Goal: Task Accomplishment & Management: Complete application form

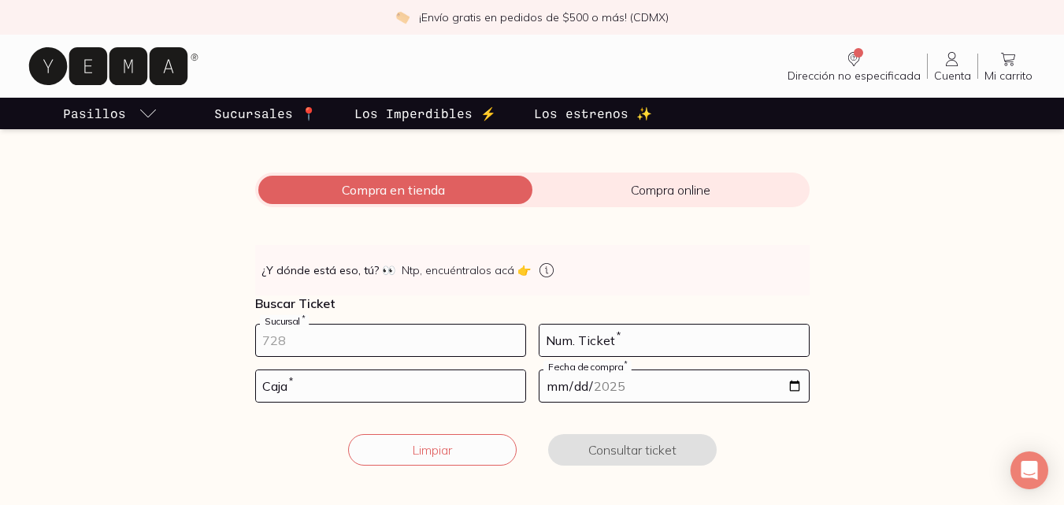
click at [377, 343] on input "number" at bounding box center [390, 340] width 269 height 32
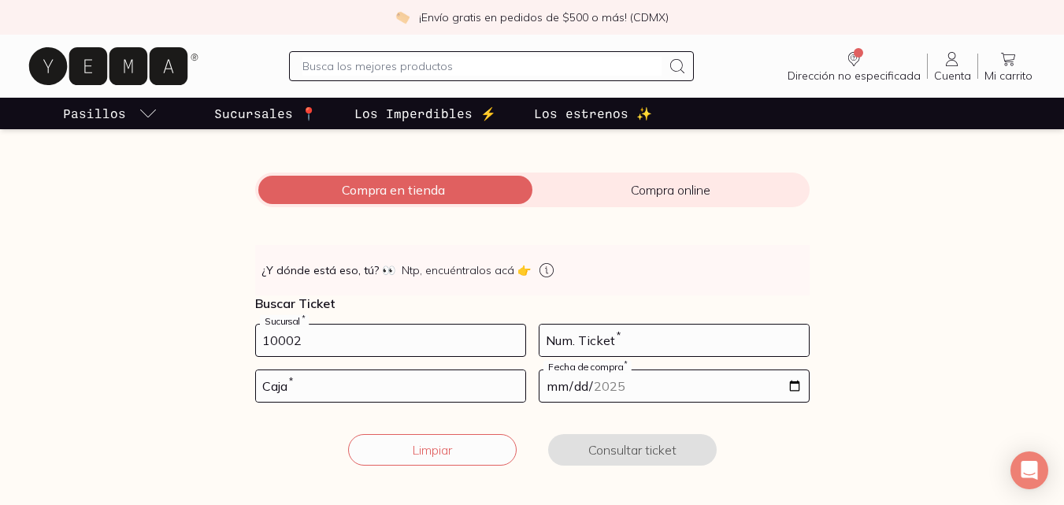
type input "10002"
type input "15"
click at [389, 384] on input "number" at bounding box center [390, 386] width 269 height 32
type input "02"
click at [796, 377] on input "date" at bounding box center [673, 386] width 269 height 32
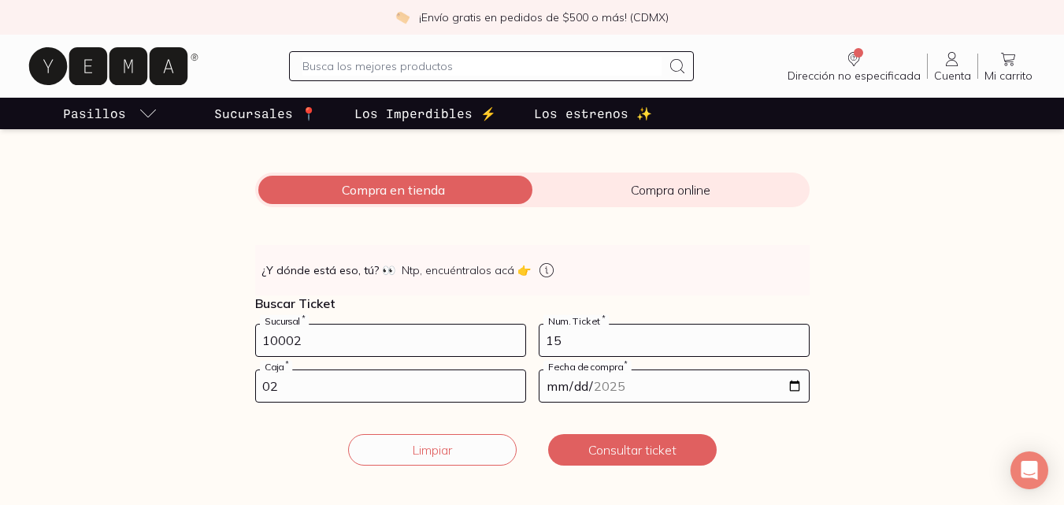
type input "[DATE]"
click at [969, 399] on div "Facturación Yema 📄 ¡Hola! gracias por comprar en [GEOGRAPHIC_DATA], ¿necesitas …" at bounding box center [532, 240] width 1064 height 487
click at [651, 450] on button "Consultar ticket" at bounding box center [632, 450] width 169 height 32
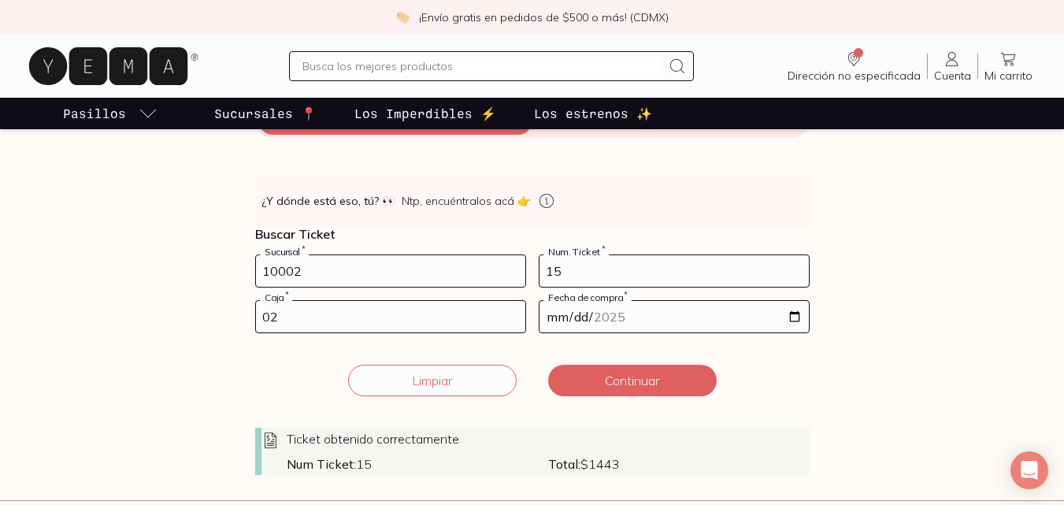
scroll to position [265, 0]
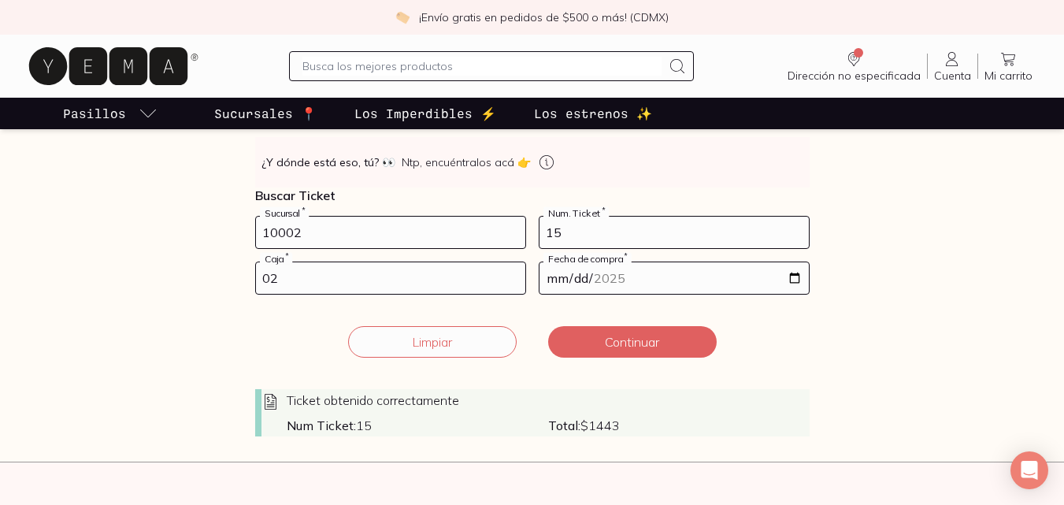
click at [569, 417] on strong "Total:" at bounding box center [564, 425] width 32 height 16
click at [333, 428] on strong "Num Ticket:" at bounding box center [321, 425] width 69 height 16
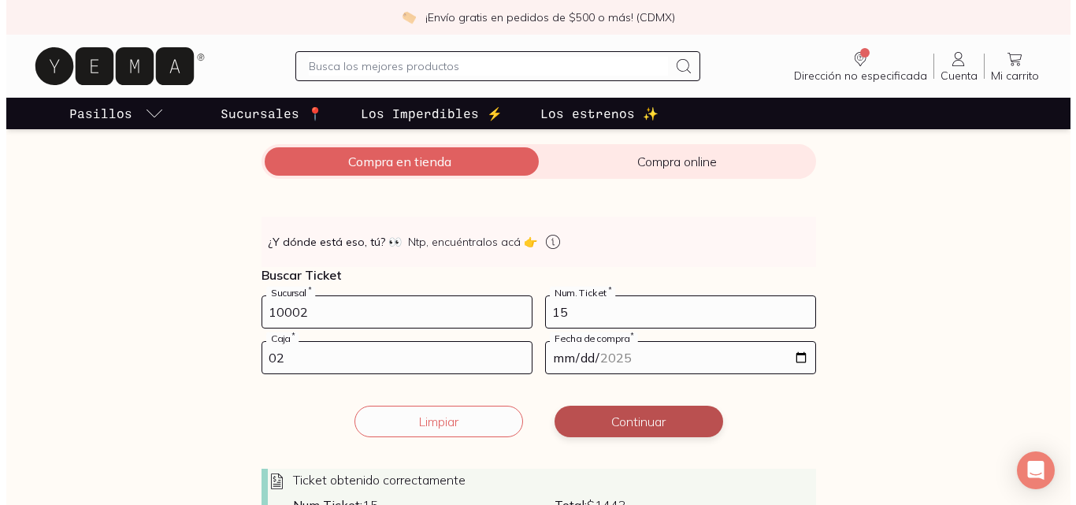
scroll to position [187, 0]
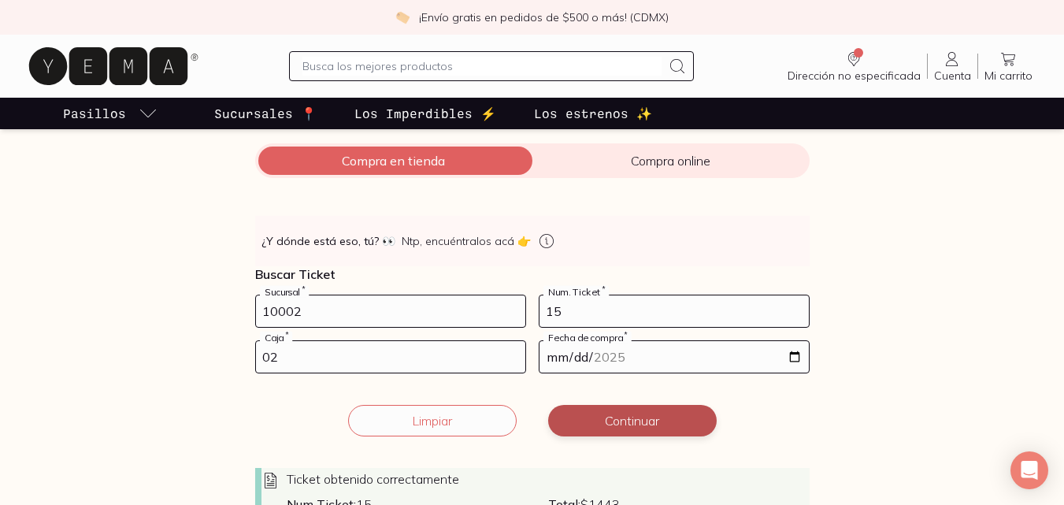
click at [639, 413] on button "Continuar" at bounding box center [632, 421] width 169 height 32
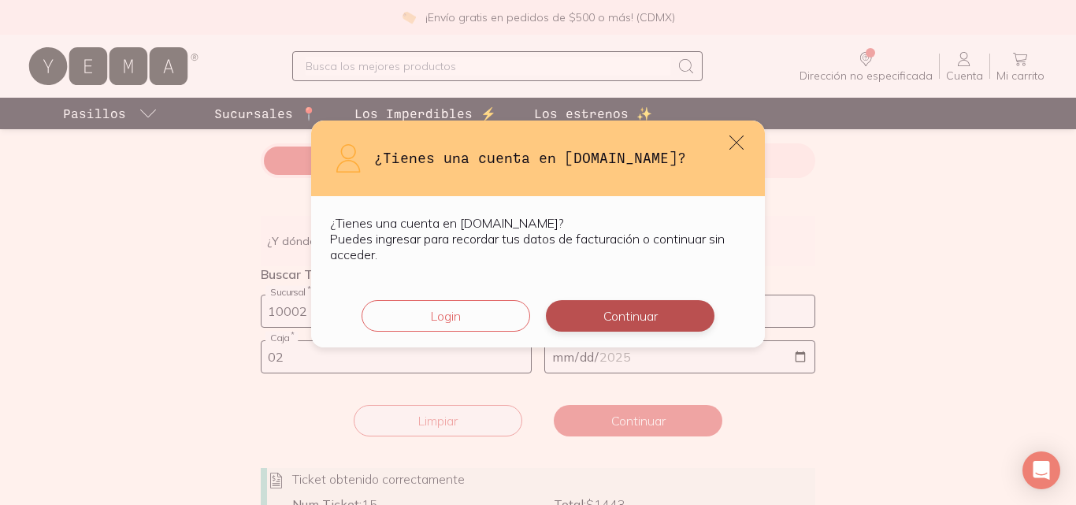
click at [630, 318] on button "Continuar" at bounding box center [630, 316] width 169 height 32
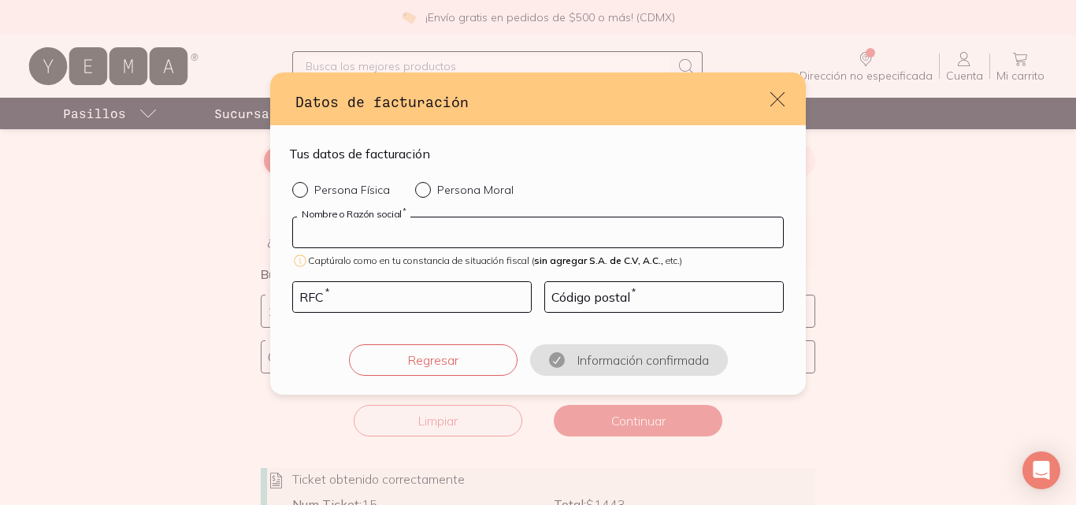
click at [510, 228] on input "default" at bounding box center [538, 232] width 490 height 30
type input "[PERSON_NAME][GEOGRAPHIC_DATA]"
type input "IAVE861215RM6"
type input "03100"
click at [298, 187] on input "Persona Física" at bounding box center [298, 188] width 13 height 13
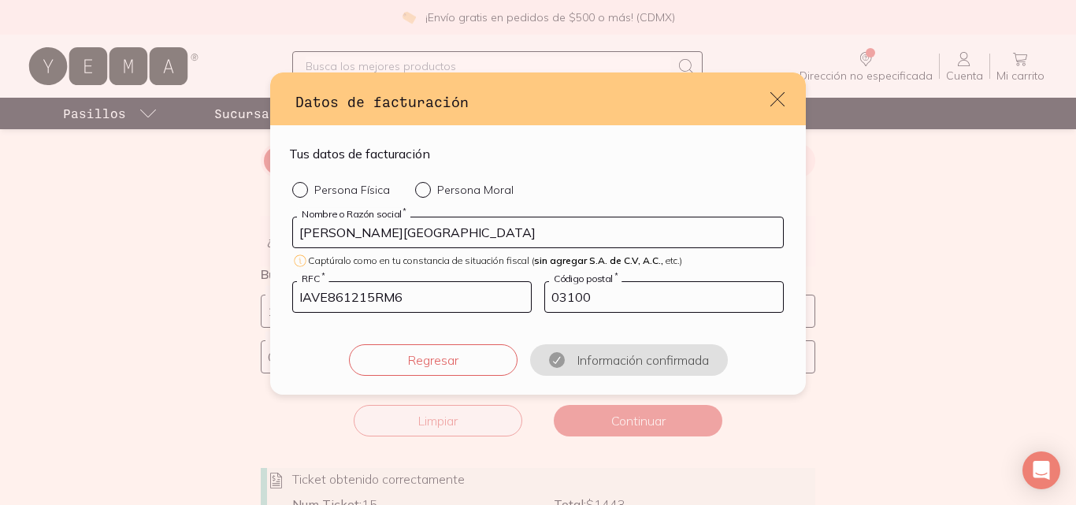
radio input "true"
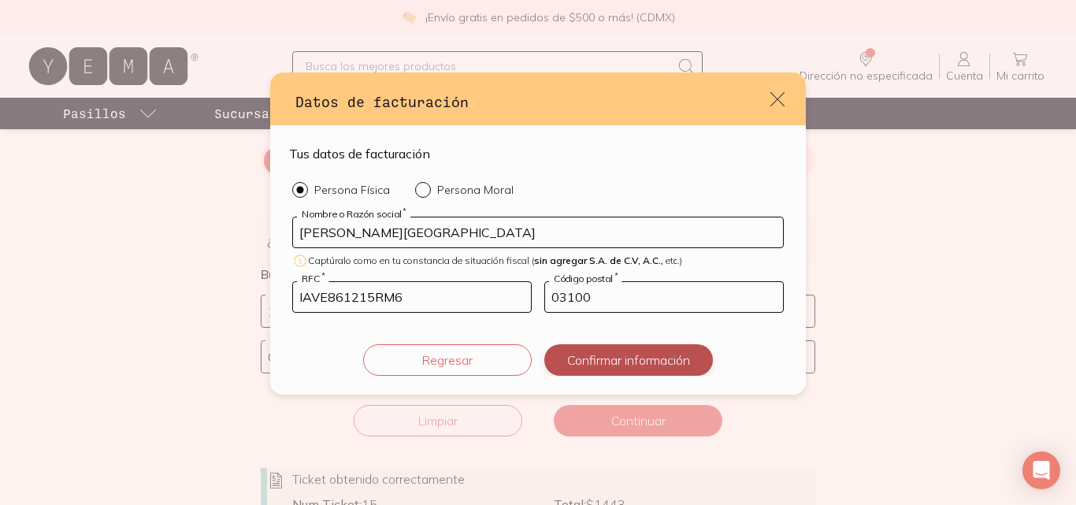
drag, startPoint x: 583, startPoint y: 358, endPoint x: 594, endPoint y: 362, distance: 12.0
click at [583, 357] on button "Confirmar información" at bounding box center [628, 360] width 169 height 32
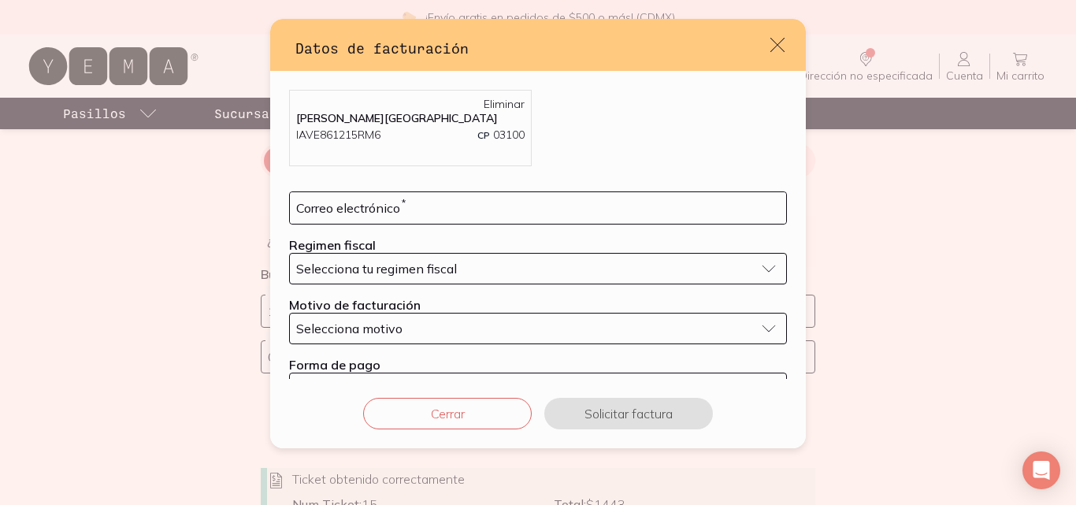
click at [547, 265] on div "Selecciona tu regimen fiscal" at bounding box center [525, 269] width 458 height 16
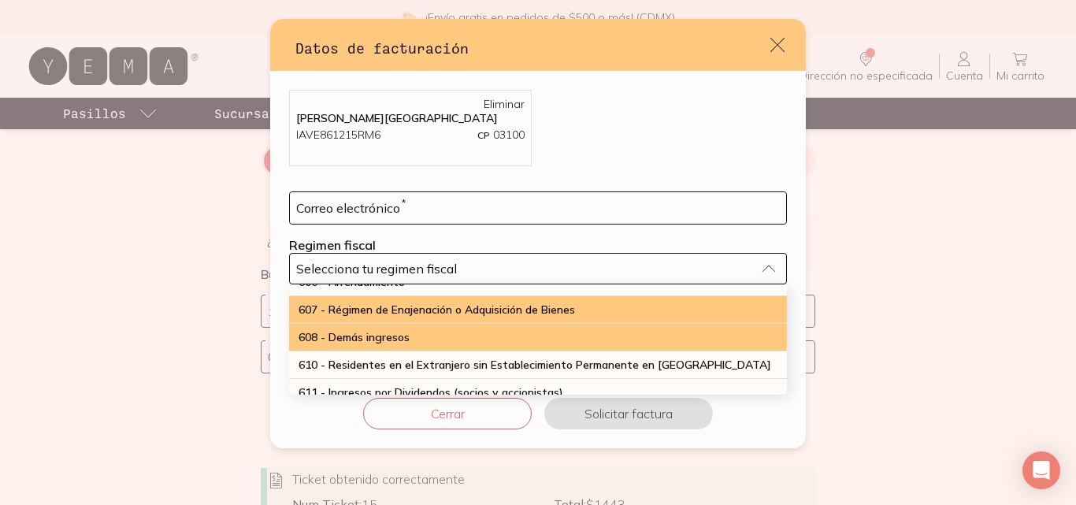
scroll to position [158, 0]
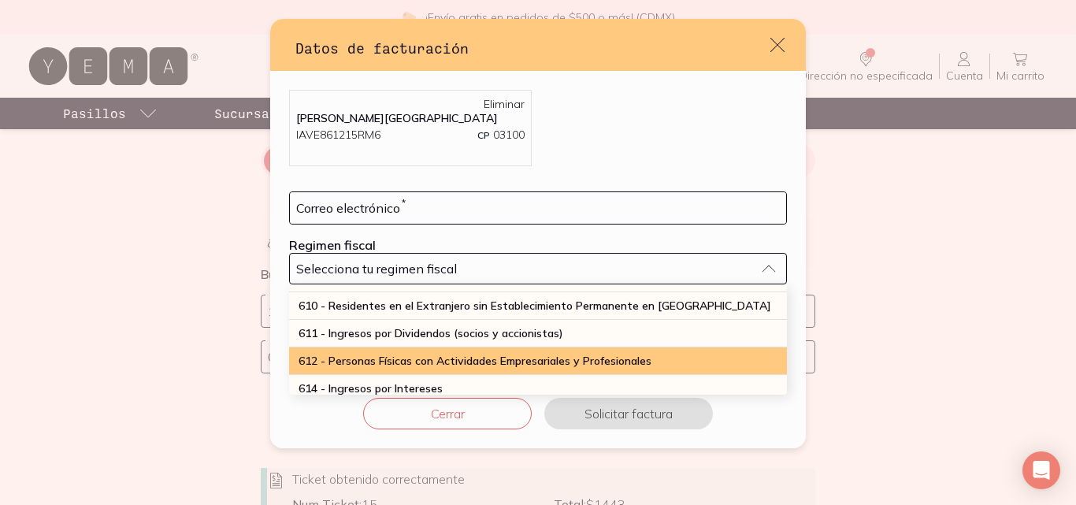
click at [507, 354] on span "612 - Personas Físicas con Actividades Empresariales y Profesionales" at bounding box center [474, 361] width 353 height 14
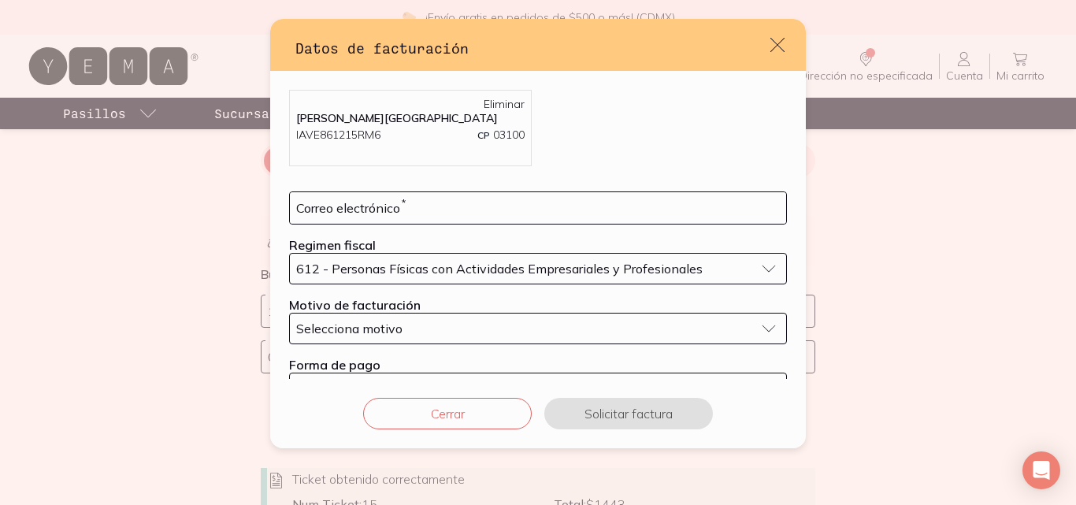
click at [506, 328] on div "Selecciona motivo" at bounding box center [525, 329] width 458 height 16
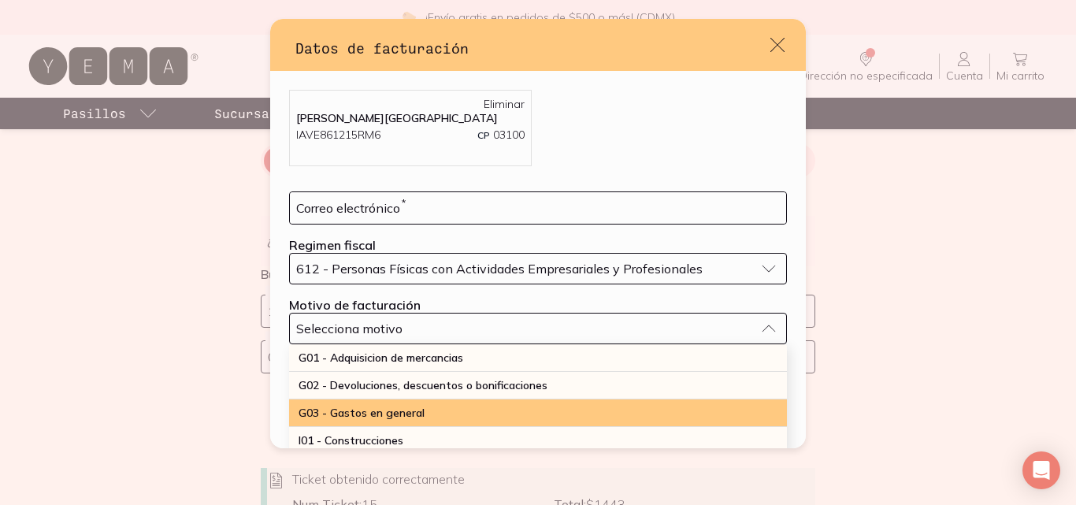
click at [458, 410] on div "G03 - Gastos en general" at bounding box center [538, 413] width 498 height 28
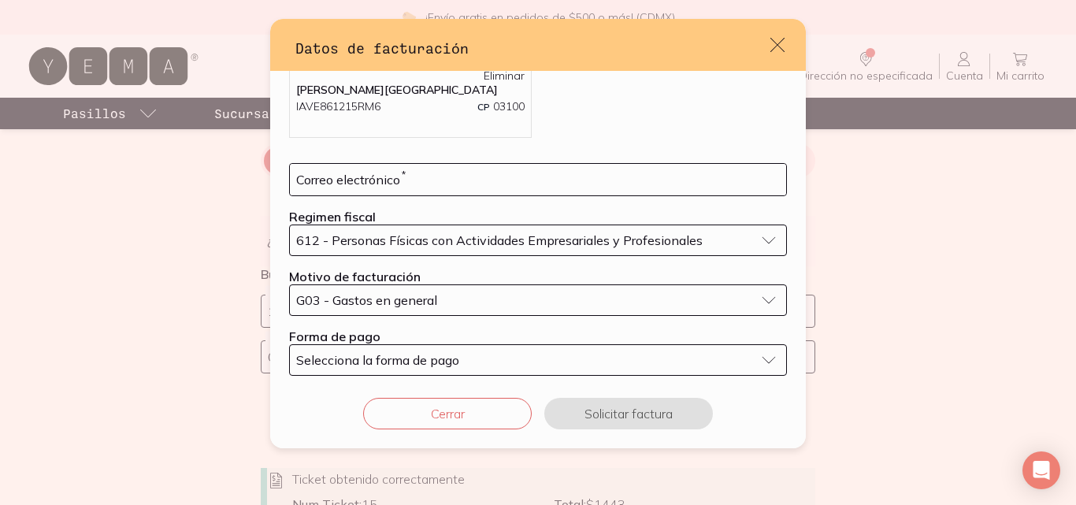
scroll to position [44, 0]
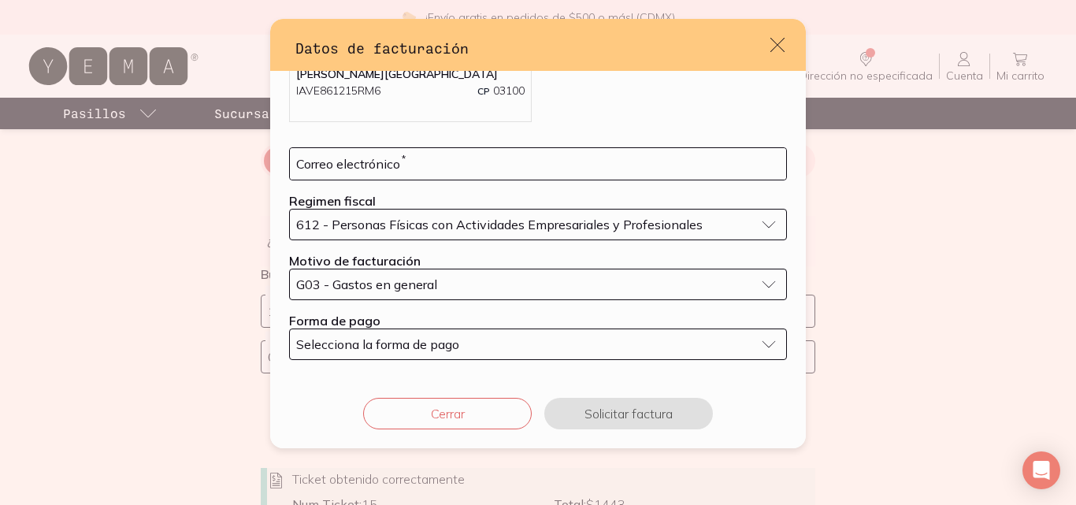
click at [490, 342] on div "Selecciona la forma de pago" at bounding box center [525, 344] width 458 height 16
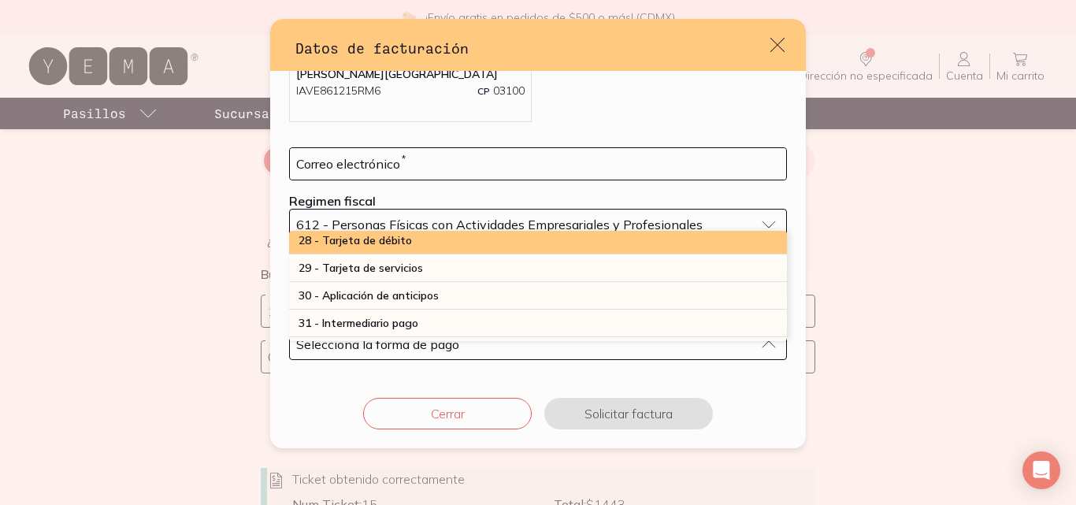
click at [497, 251] on div "28 - Tarjeta de débito" at bounding box center [538, 241] width 498 height 28
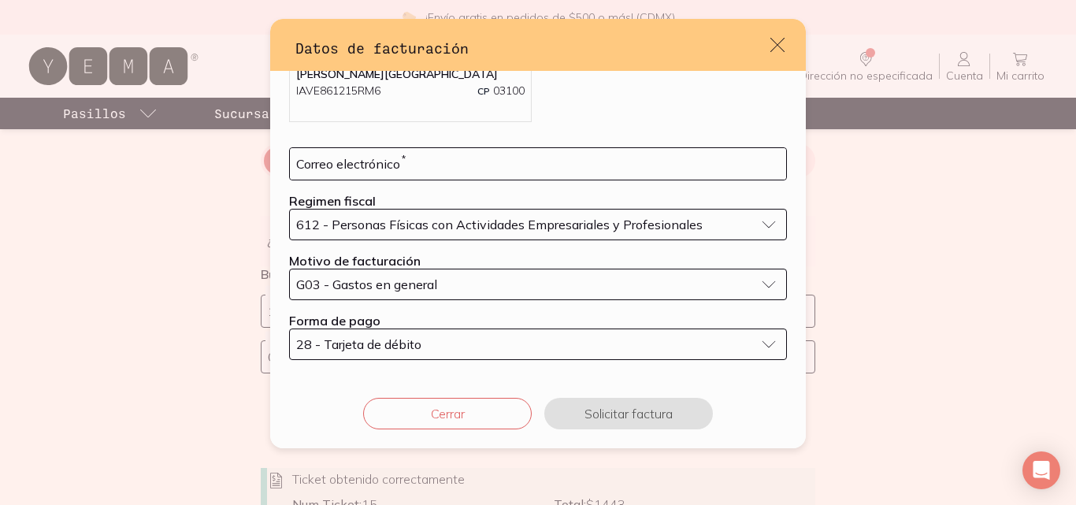
scroll to position [469, 0]
click at [547, 361] on div "[PERSON_NAME][GEOGRAPHIC_DATA] CP 03100 Eliminar Correo electrónico * Regimen f…" at bounding box center [538, 203] width 536 height 352
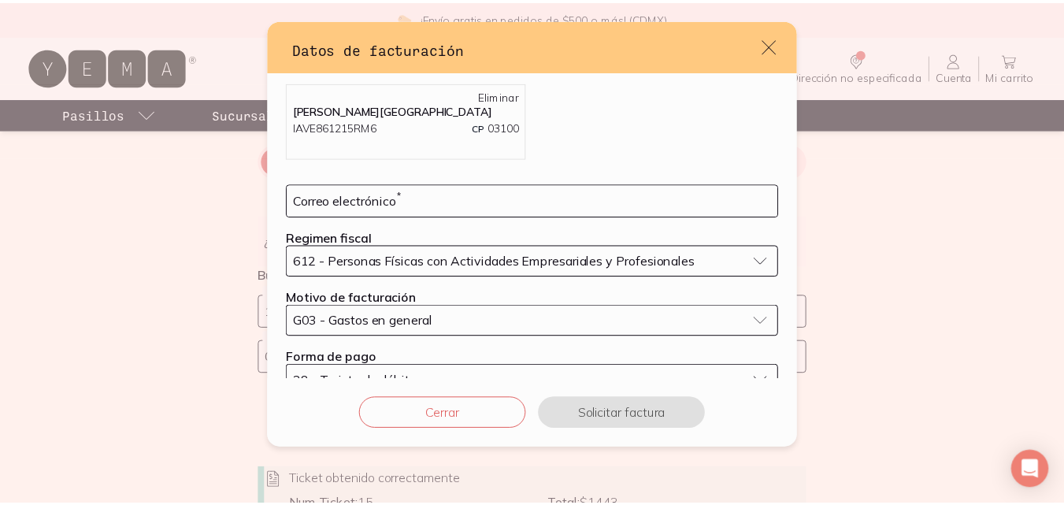
scroll to position [0, 0]
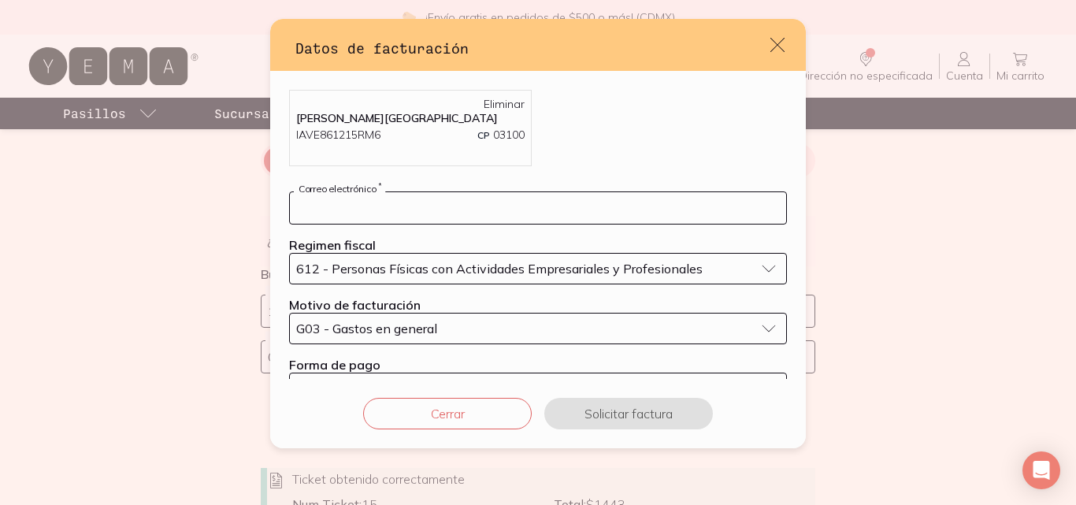
click at [550, 195] on input "default" at bounding box center [538, 208] width 496 height 32
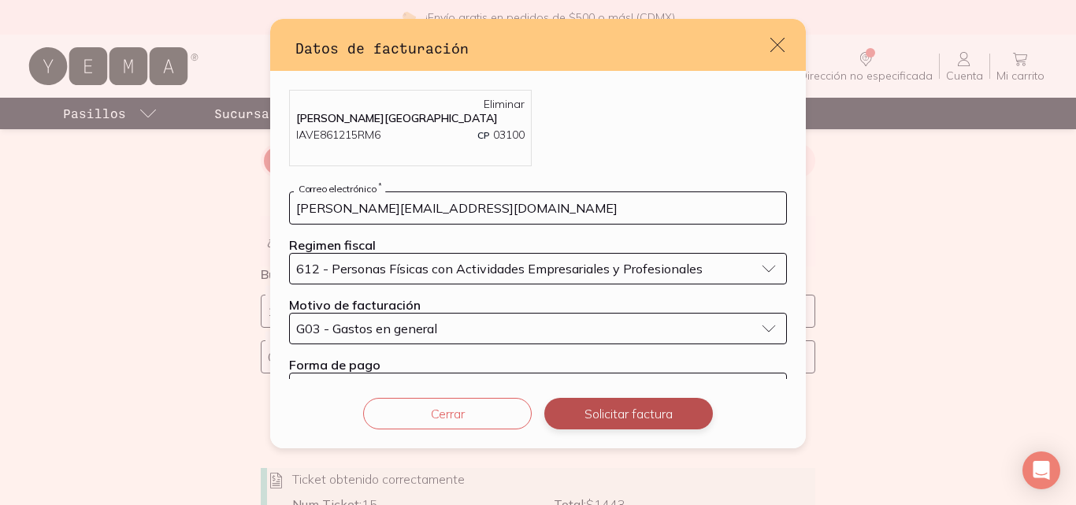
type input "[PERSON_NAME][EMAIL_ADDRESS][DOMAIN_NAME]"
click at [613, 405] on button "Solicitar factura" at bounding box center [628, 414] width 169 height 32
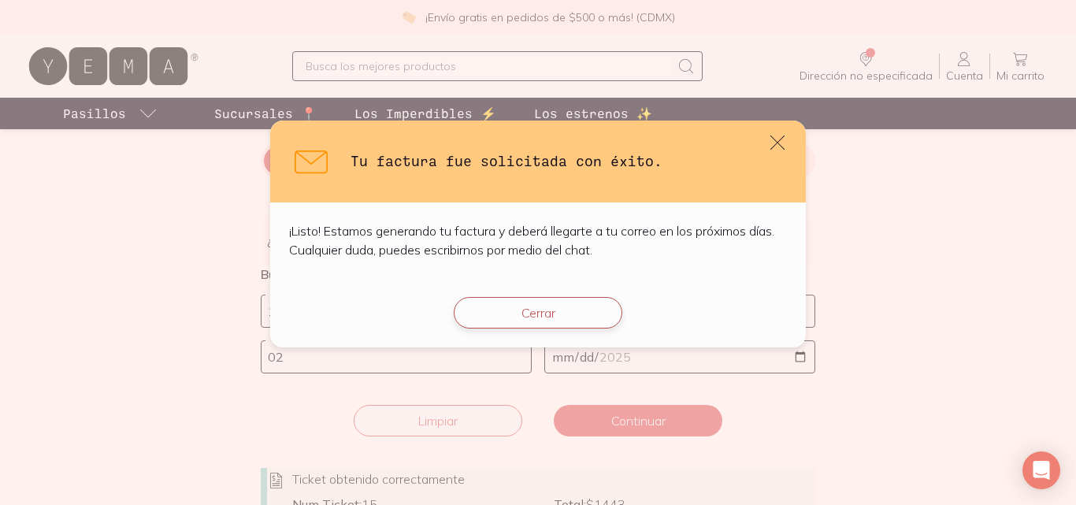
click at [560, 319] on button "Cerrar" at bounding box center [538, 313] width 169 height 32
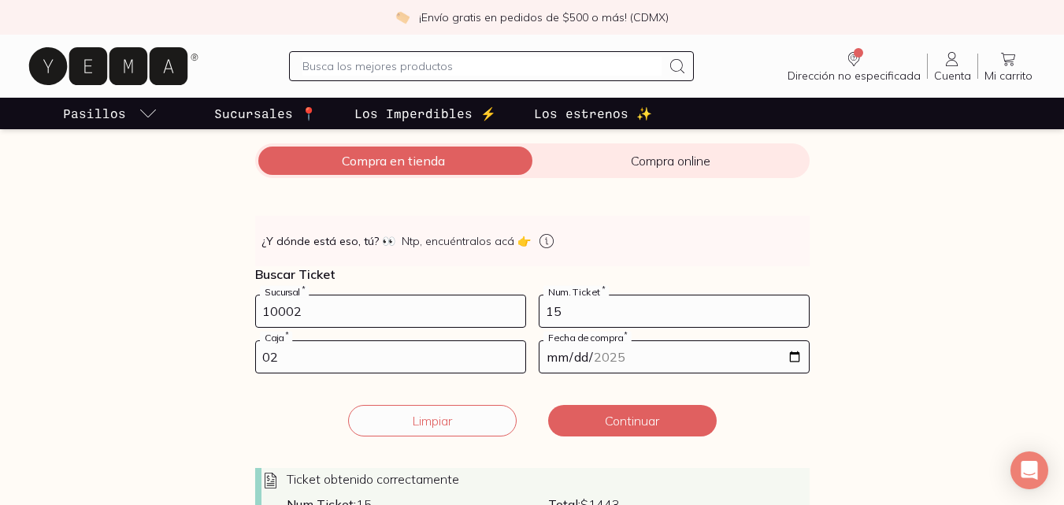
drag, startPoint x: 391, startPoint y: 305, endPoint x: 206, endPoint y: 299, distance: 185.9
click at [206, 299] on div "Facturación Yema 📄 ¡Hola! gracias por comprar en [GEOGRAPHIC_DATA], ¿necesitas …" at bounding box center [532, 241] width 1064 height 547
click at [578, 315] on input "15" at bounding box center [673, 311] width 269 height 32
type input "16"
click at [781, 428] on div "Limpiar Continuar" at bounding box center [532, 421] width 554 height 32
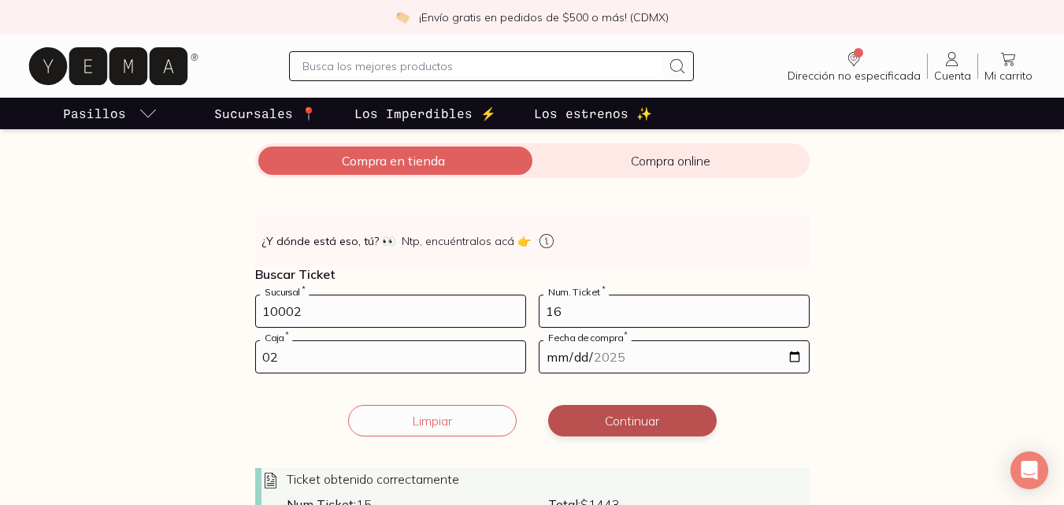
click at [669, 421] on button "Continuar" at bounding box center [632, 421] width 169 height 32
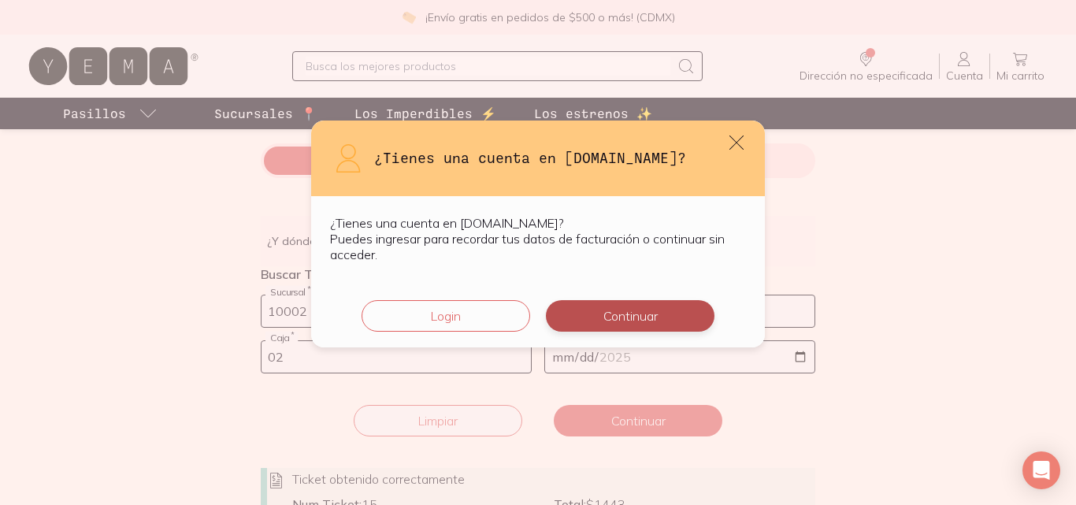
click at [634, 310] on button "Continuar" at bounding box center [630, 316] width 169 height 32
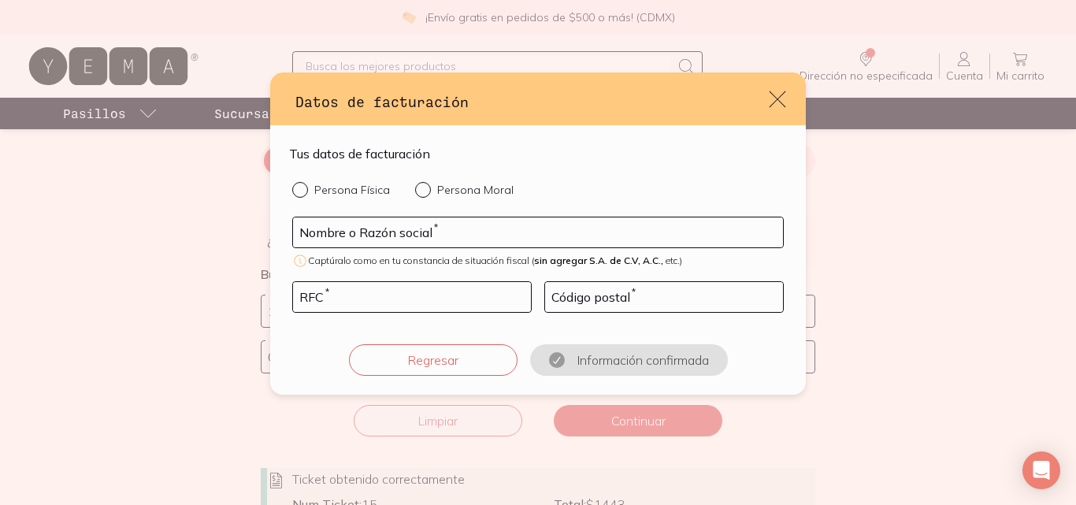
click at [783, 95] on icon "default" at bounding box center [777, 99] width 22 height 22
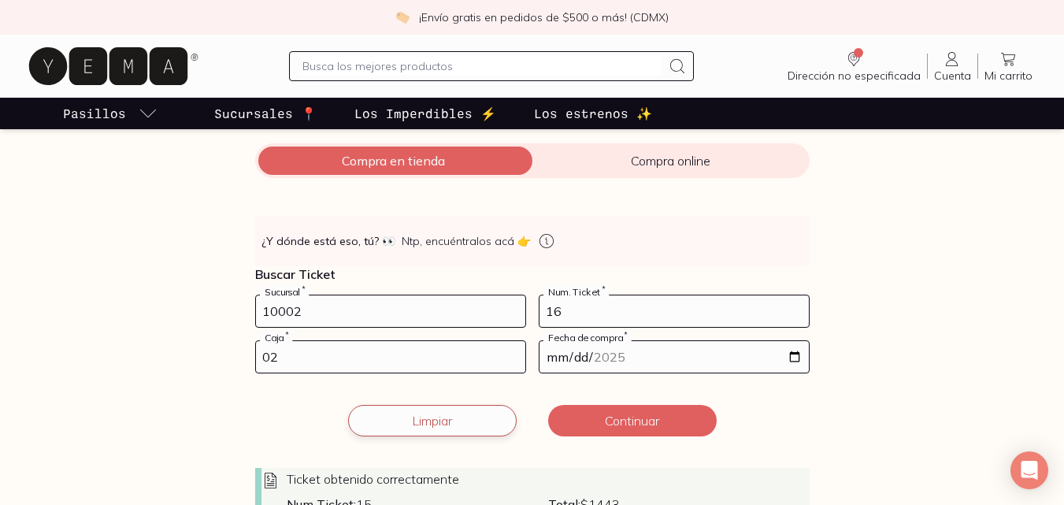
click at [487, 408] on button "Limpiar" at bounding box center [432, 421] width 169 height 32
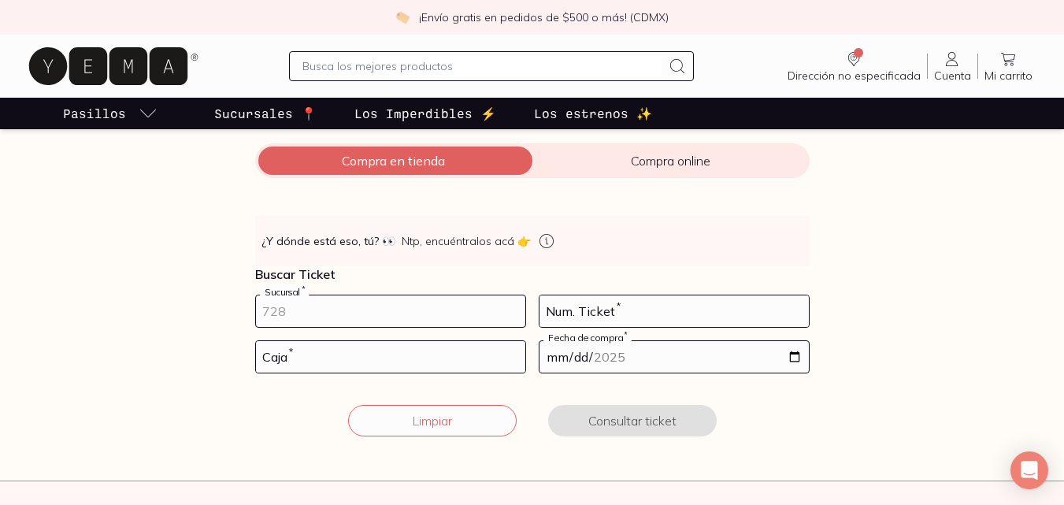
click at [383, 315] on input "number" at bounding box center [390, 311] width 269 height 32
type input "10002"
type input "16"
type input "02"
click at [568, 351] on input "date" at bounding box center [673, 357] width 269 height 32
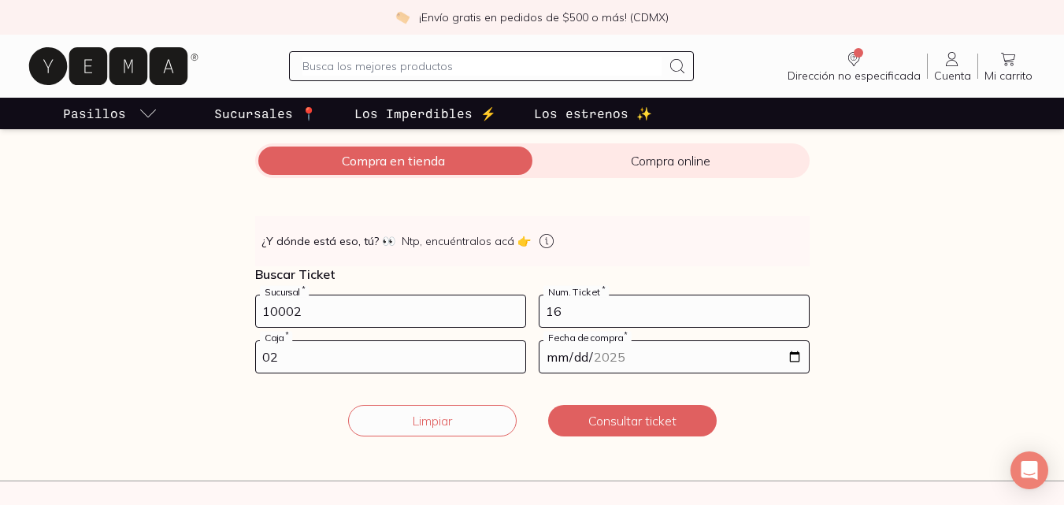
type input "[DATE]"
click at [618, 417] on button "Consultar ticket" at bounding box center [632, 421] width 169 height 32
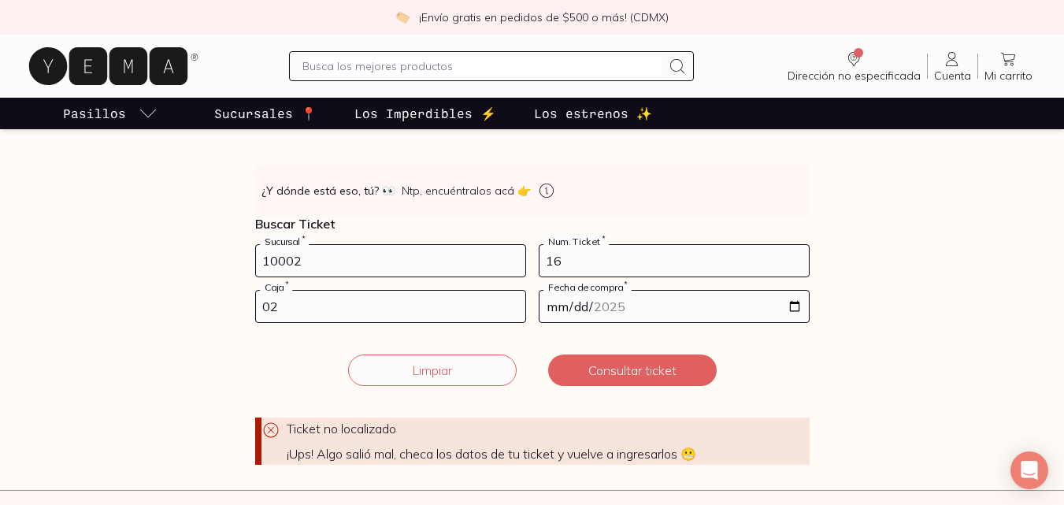
scroll to position [344, 0]
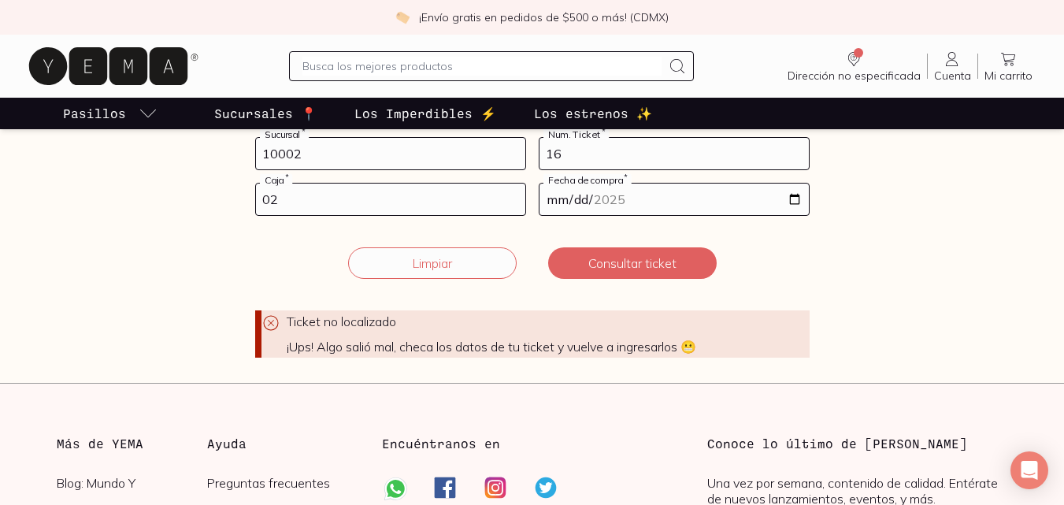
click at [777, 291] on form "10002 Sucursal * 16 Num. Ticket * 02 Caja * [DATE] Fecha de compra * Ticket no …" at bounding box center [532, 247] width 554 height 221
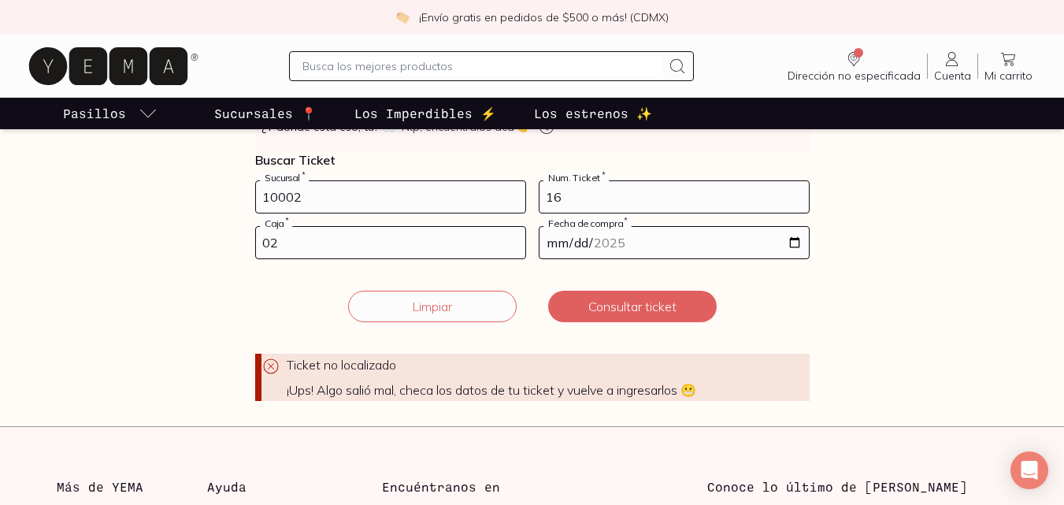
scroll to position [265, 0]
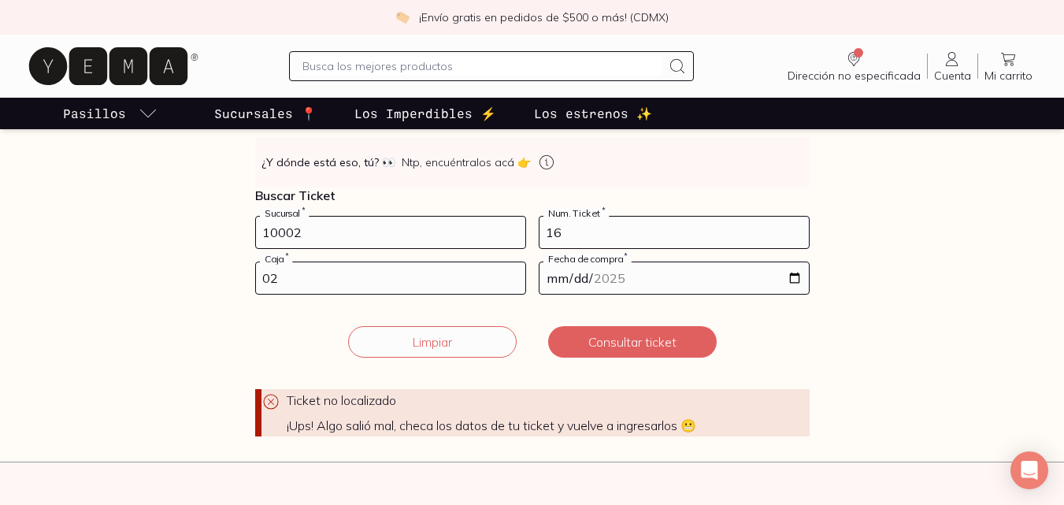
click at [796, 342] on div "Limpiar Consultar ticket" at bounding box center [532, 342] width 554 height 32
click at [606, 332] on button "Consultar ticket" at bounding box center [632, 342] width 169 height 32
click at [475, 341] on button "Limpiar" at bounding box center [432, 342] width 169 height 32
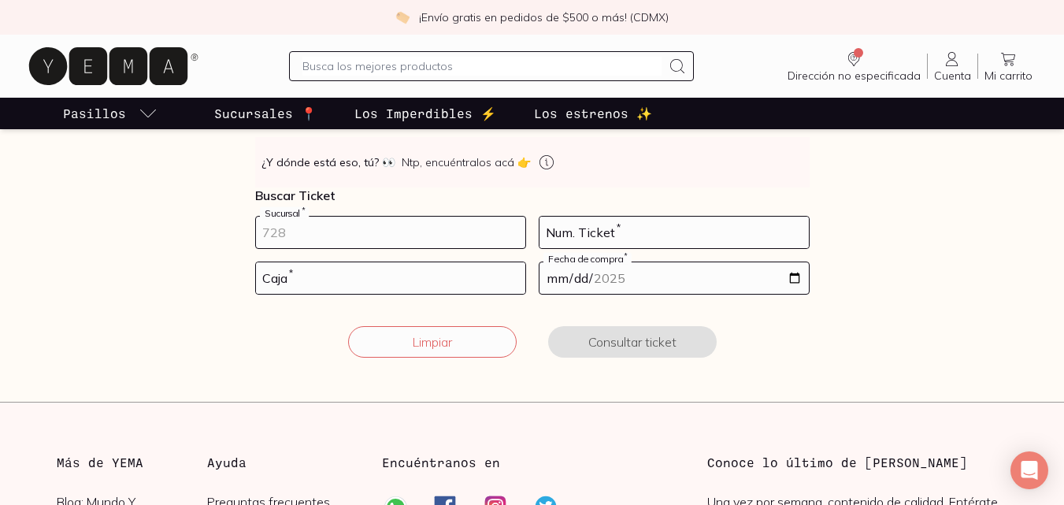
click at [380, 237] on input "number" at bounding box center [390, 233] width 269 height 32
type input "10002"
type input "0"
type input "16"
type input "02"
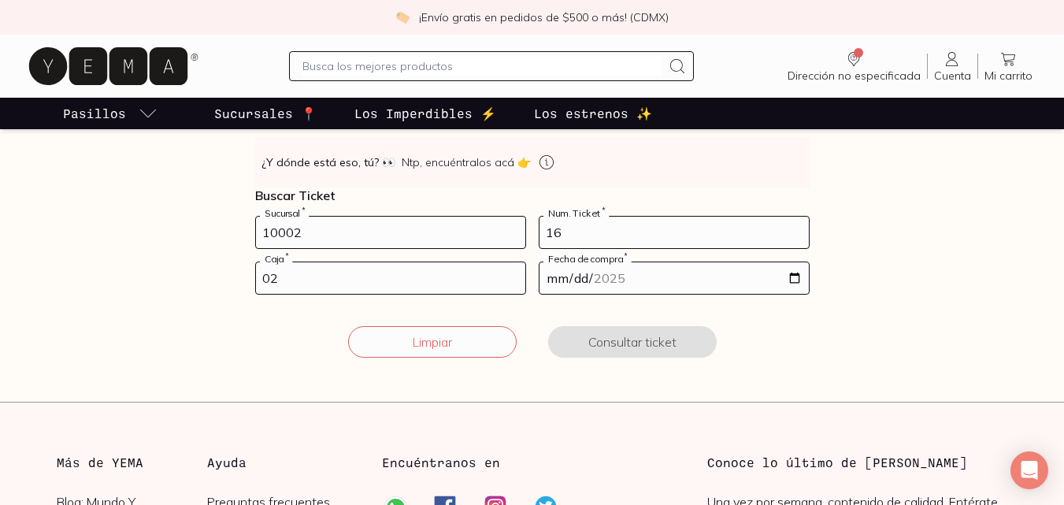
click at [565, 280] on input "date" at bounding box center [673, 278] width 269 height 32
type input "[DATE]"
click at [639, 329] on button "Consultar ticket" at bounding box center [632, 342] width 169 height 32
